Goal: Find specific page/section: Find specific page/section

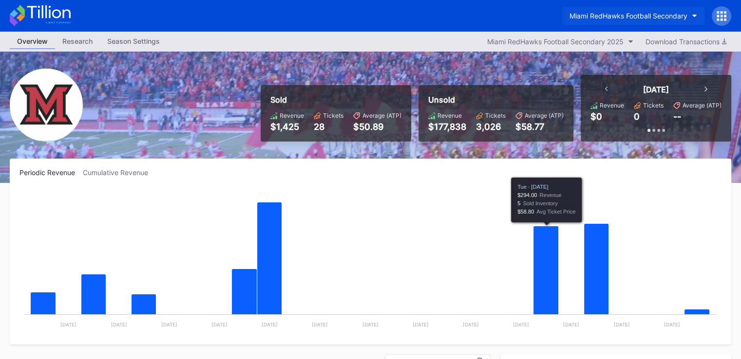
click at [618, 12] on div "Miami RedHawks Football Secondary" at bounding box center [628, 16] width 118 height 8
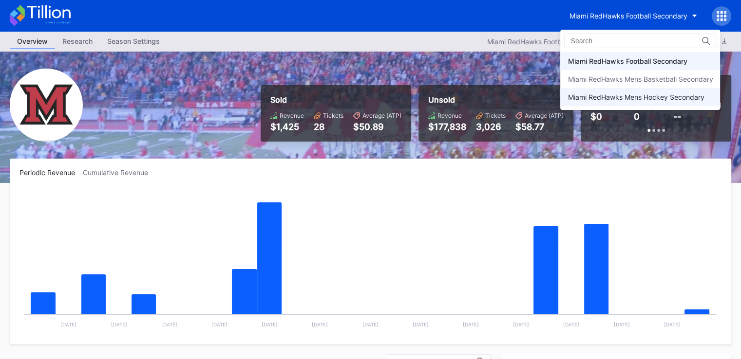
click at [616, 94] on div "Miami RedHawks Mens Hockey Secondary" at bounding box center [635, 97] width 136 height 8
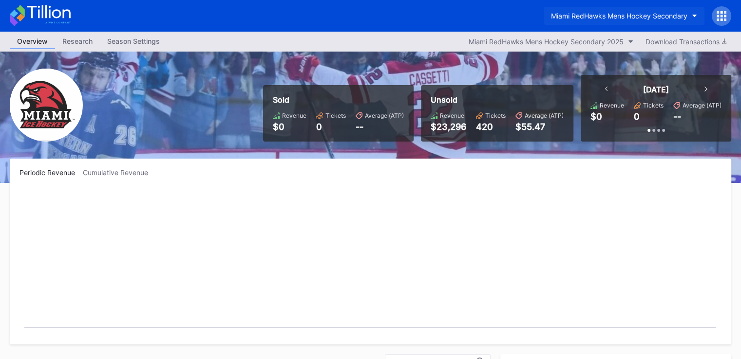
click at [590, 12] on div "Miami RedHawks Mens Hockey Secondary" at bounding box center [619, 16] width 136 height 8
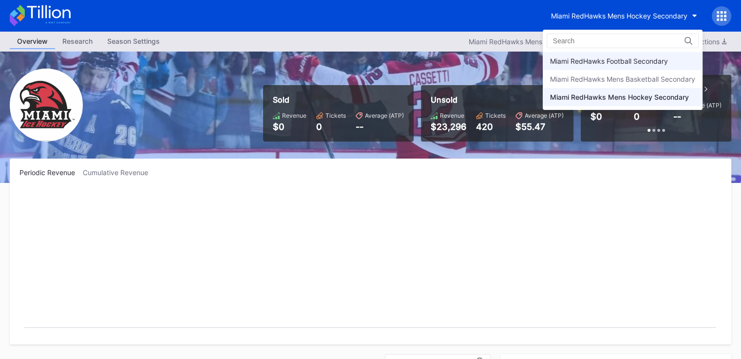
click at [602, 59] on div "Miami RedHawks Football Secondary" at bounding box center [609, 61] width 118 height 8
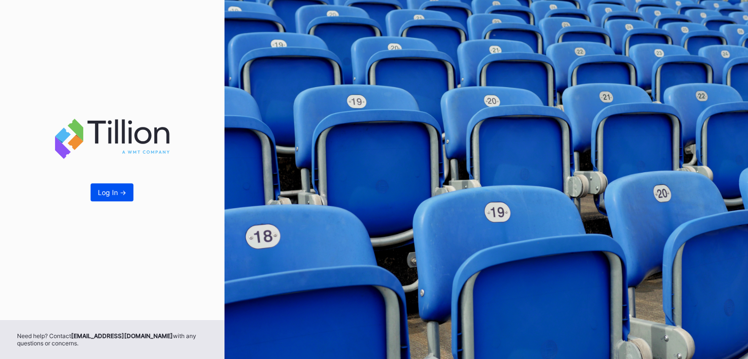
click at [112, 184] on button "Log In ->" at bounding box center [112, 193] width 43 height 18
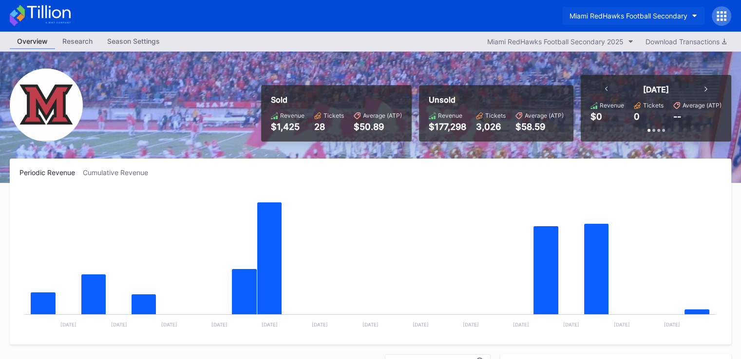
click at [613, 16] on div "Miami RedHawks Football Secondary" at bounding box center [628, 16] width 118 height 8
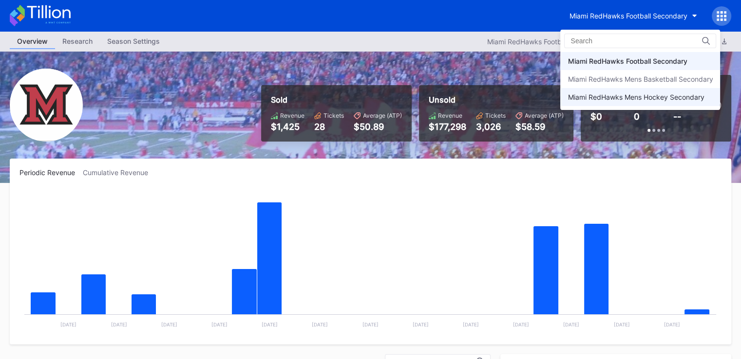
click at [622, 100] on div "Miami RedHawks Mens Hockey Secondary" at bounding box center [635, 97] width 136 height 8
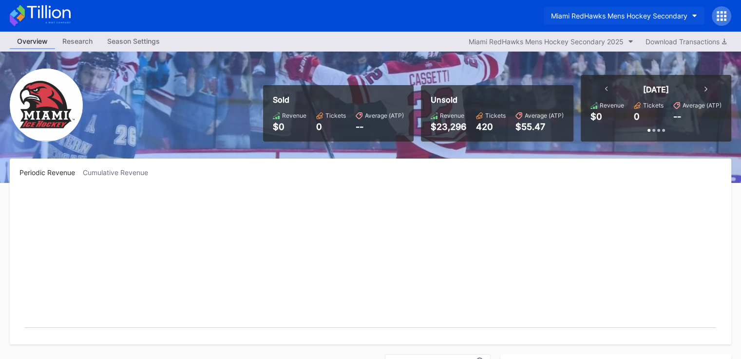
click at [597, 7] on button "Miami RedHawks Mens Hockey Secondary" at bounding box center [623, 16] width 161 height 18
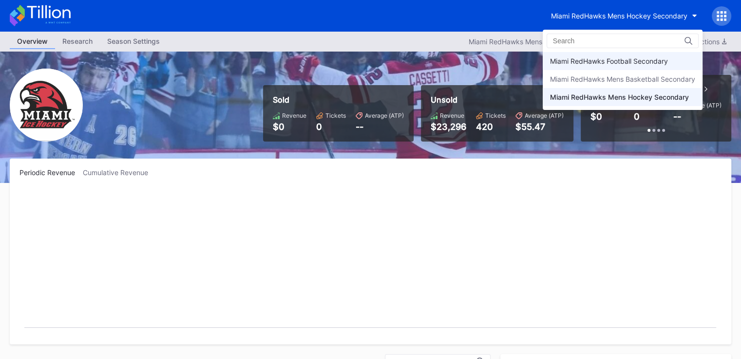
click at [610, 63] on div "Miami RedHawks Football Secondary" at bounding box center [609, 61] width 118 height 8
